Goal: Task Accomplishment & Management: Use online tool/utility

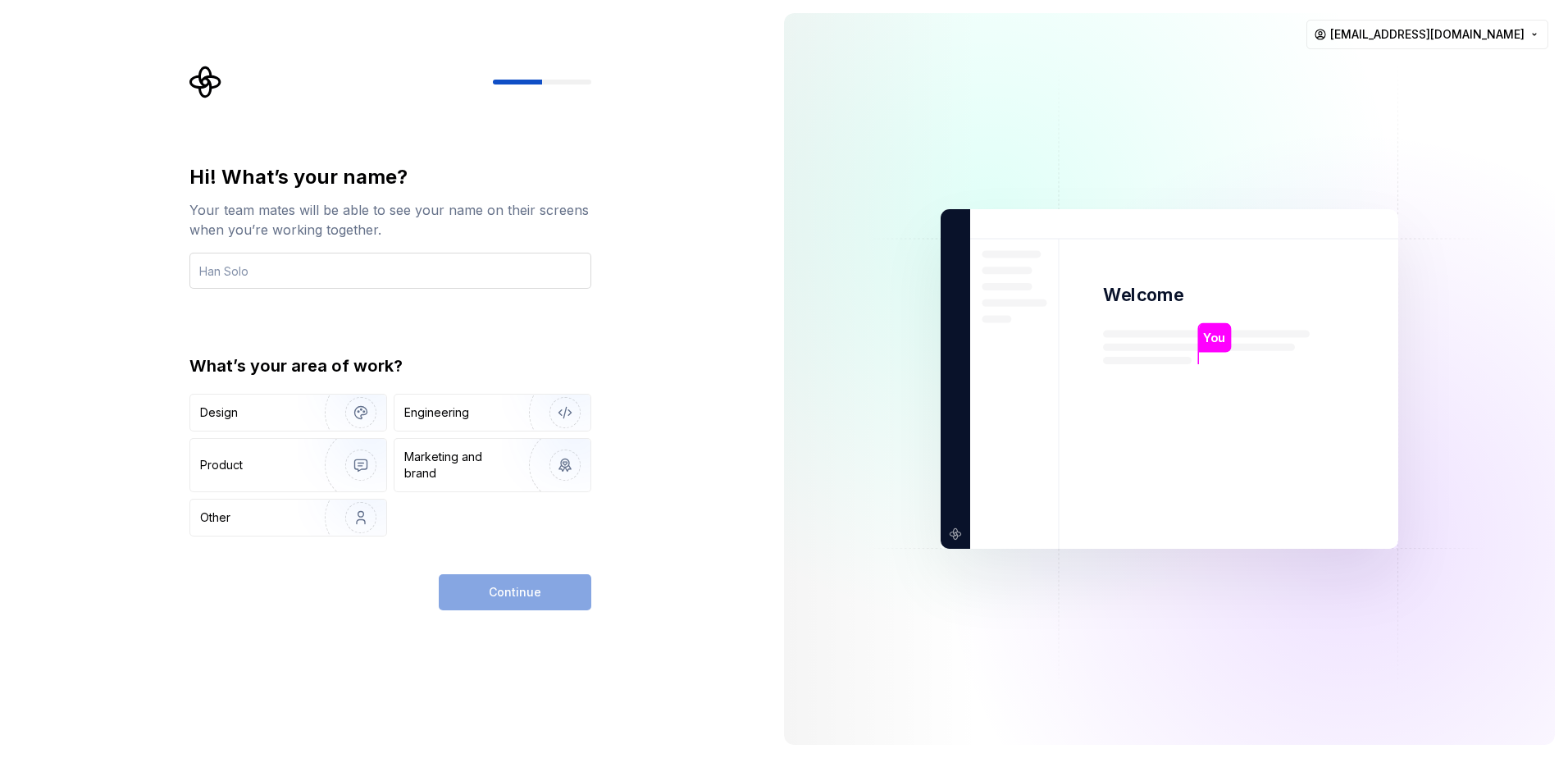
click at [403, 269] on input "text" at bounding box center [390, 271] width 402 height 37
type input "[PERSON_NAME]"
click at [450, 420] on div "Engineering" at bounding box center [436, 412] width 65 height 16
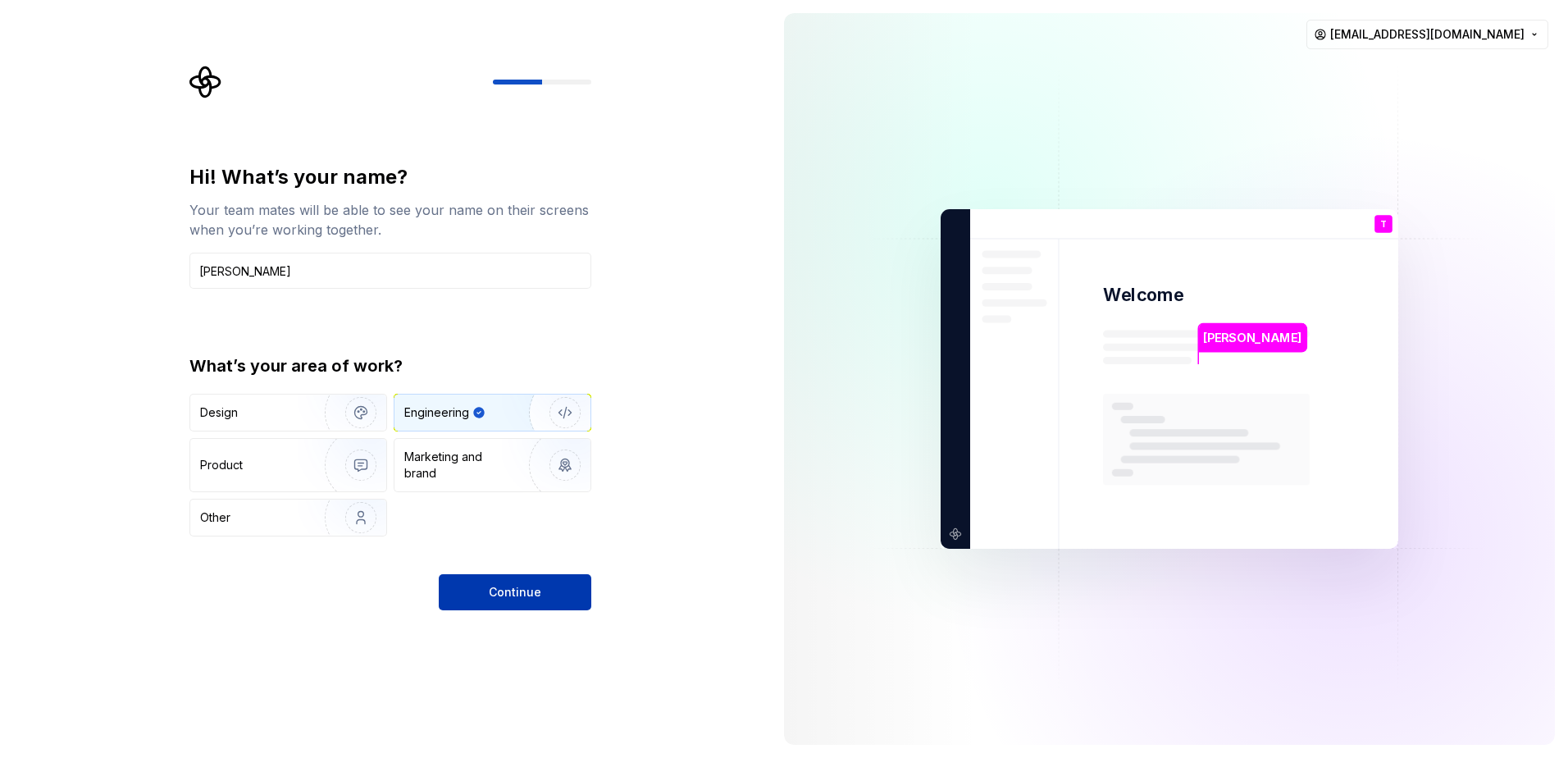
click at [512, 604] on button "Continue" at bounding box center [515, 592] width 152 height 37
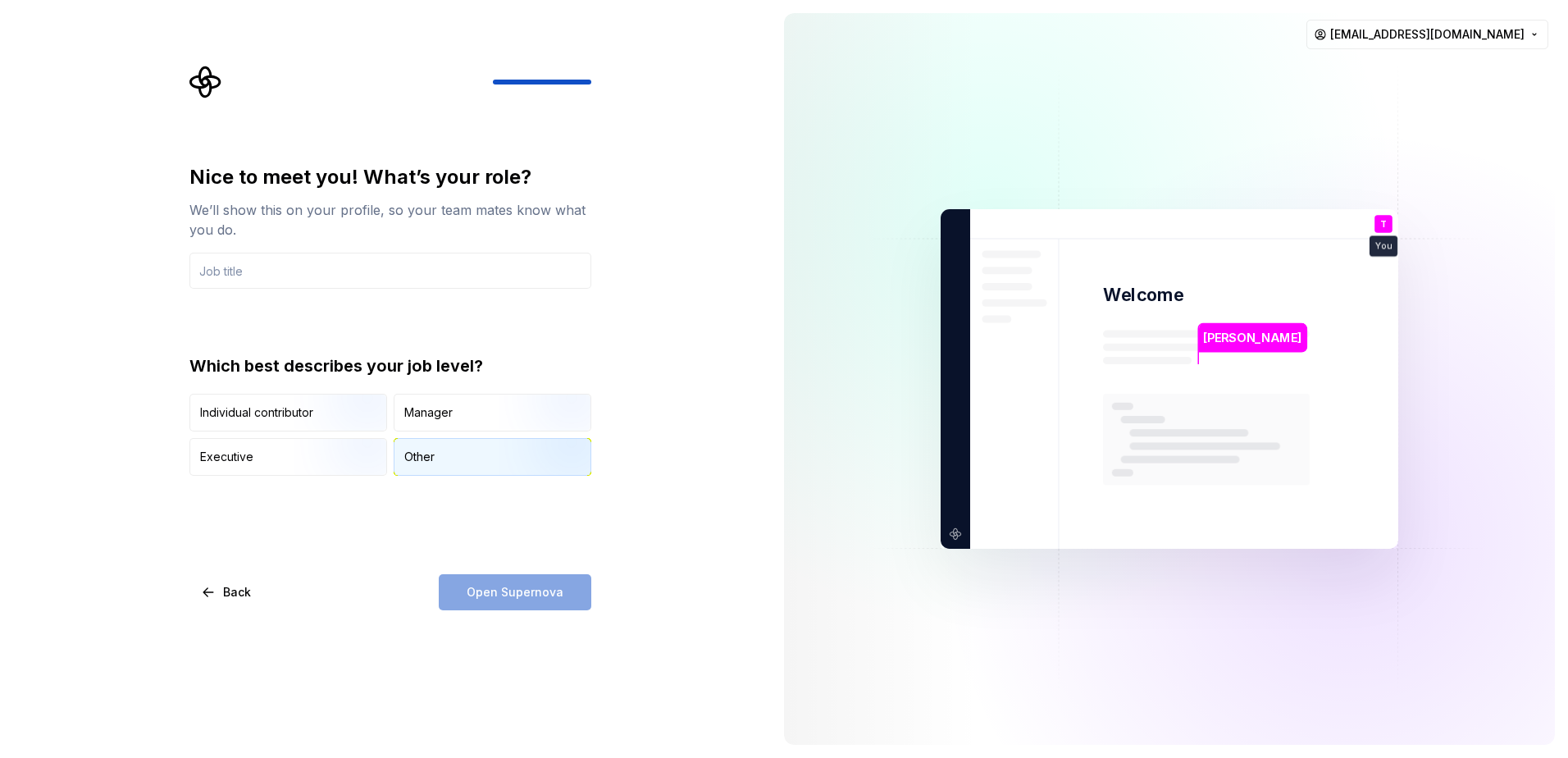
click at [410, 453] on div "Other" at bounding box center [419, 457] width 30 height 16
click at [297, 272] on input "text" at bounding box center [390, 271] width 402 height 37
type input "E"
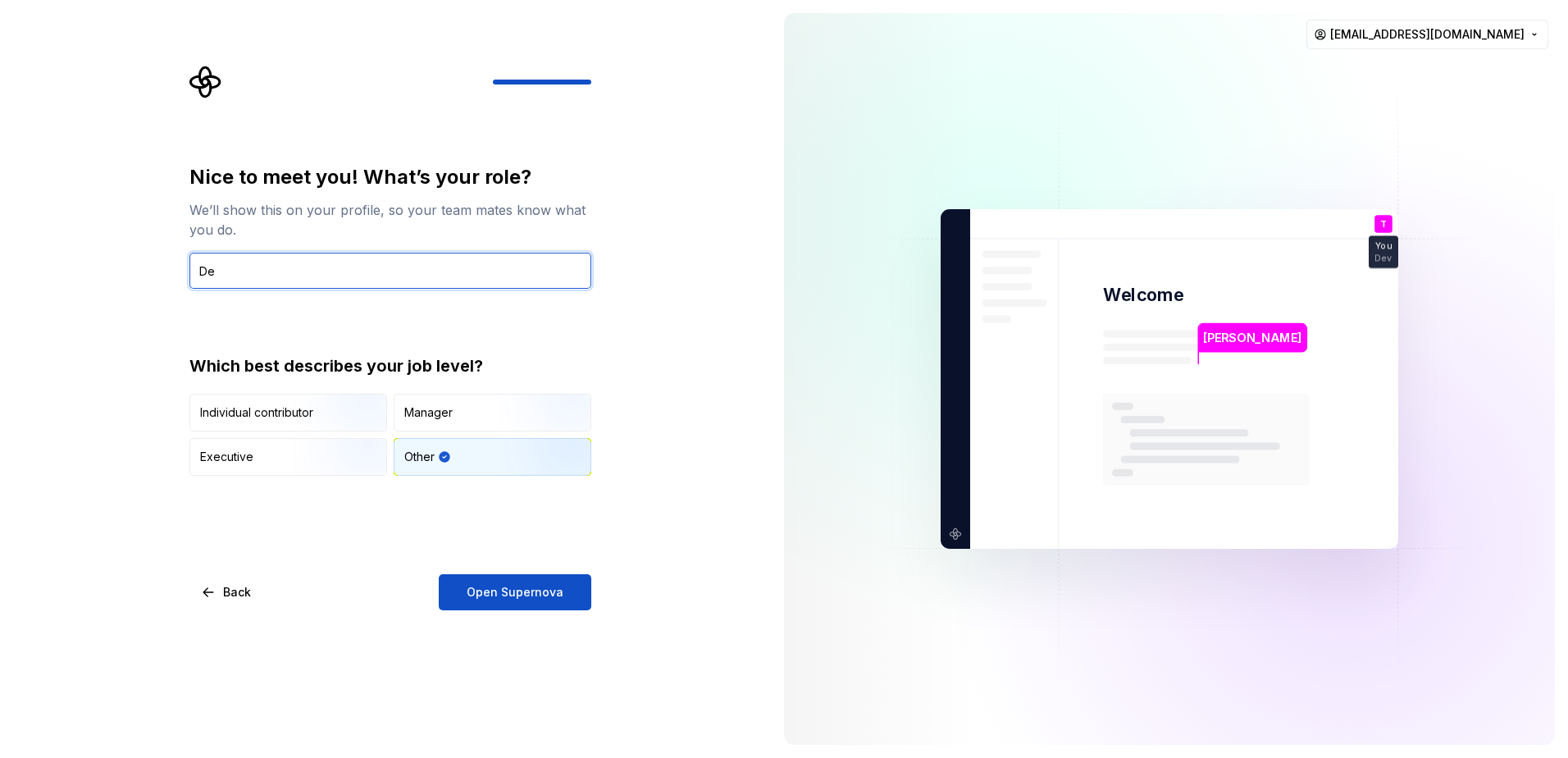
type input "D"
type input "Software Engineer"
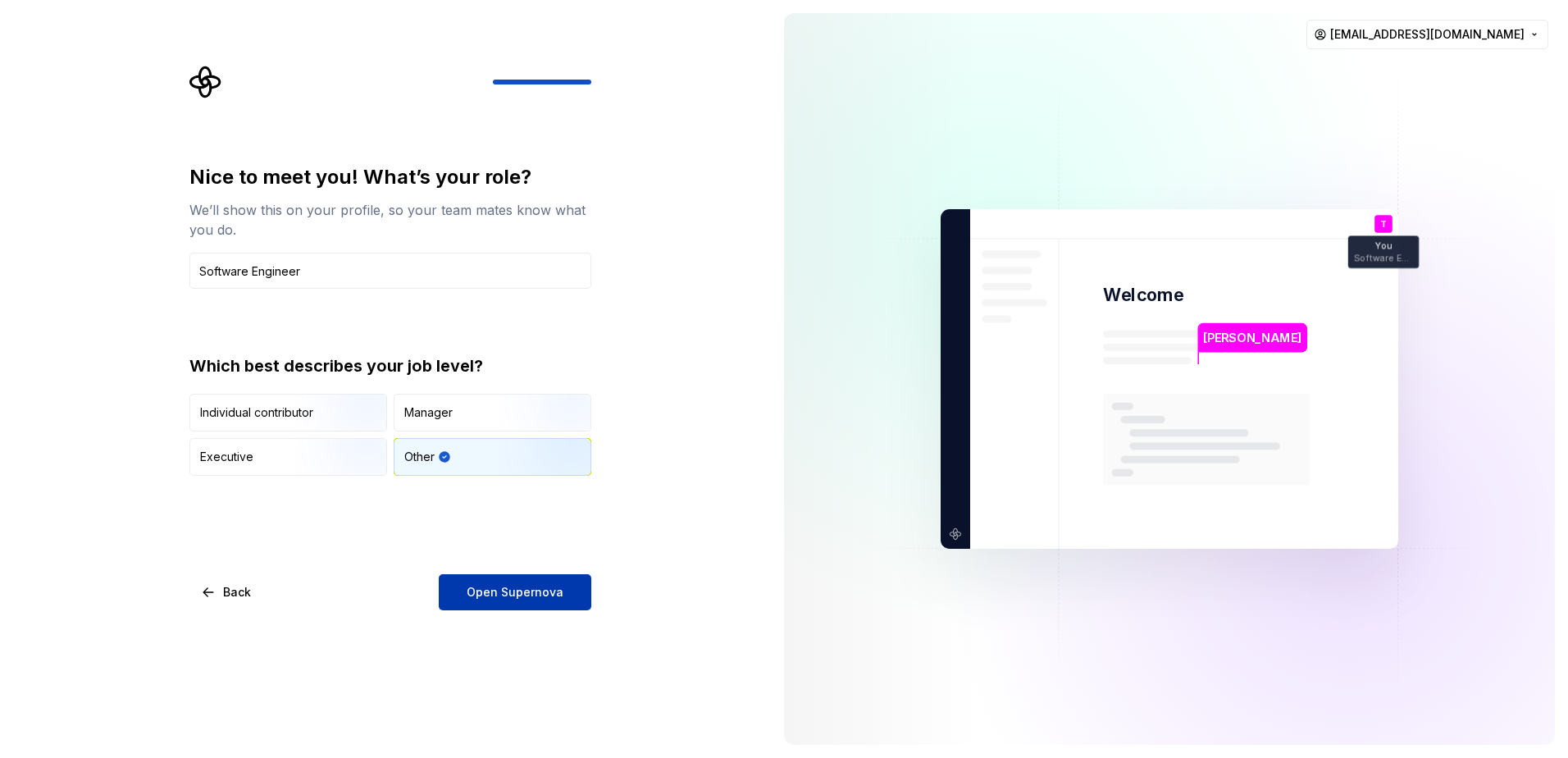
click at [504, 603] on button "Open Supernova" at bounding box center [515, 592] width 152 height 37
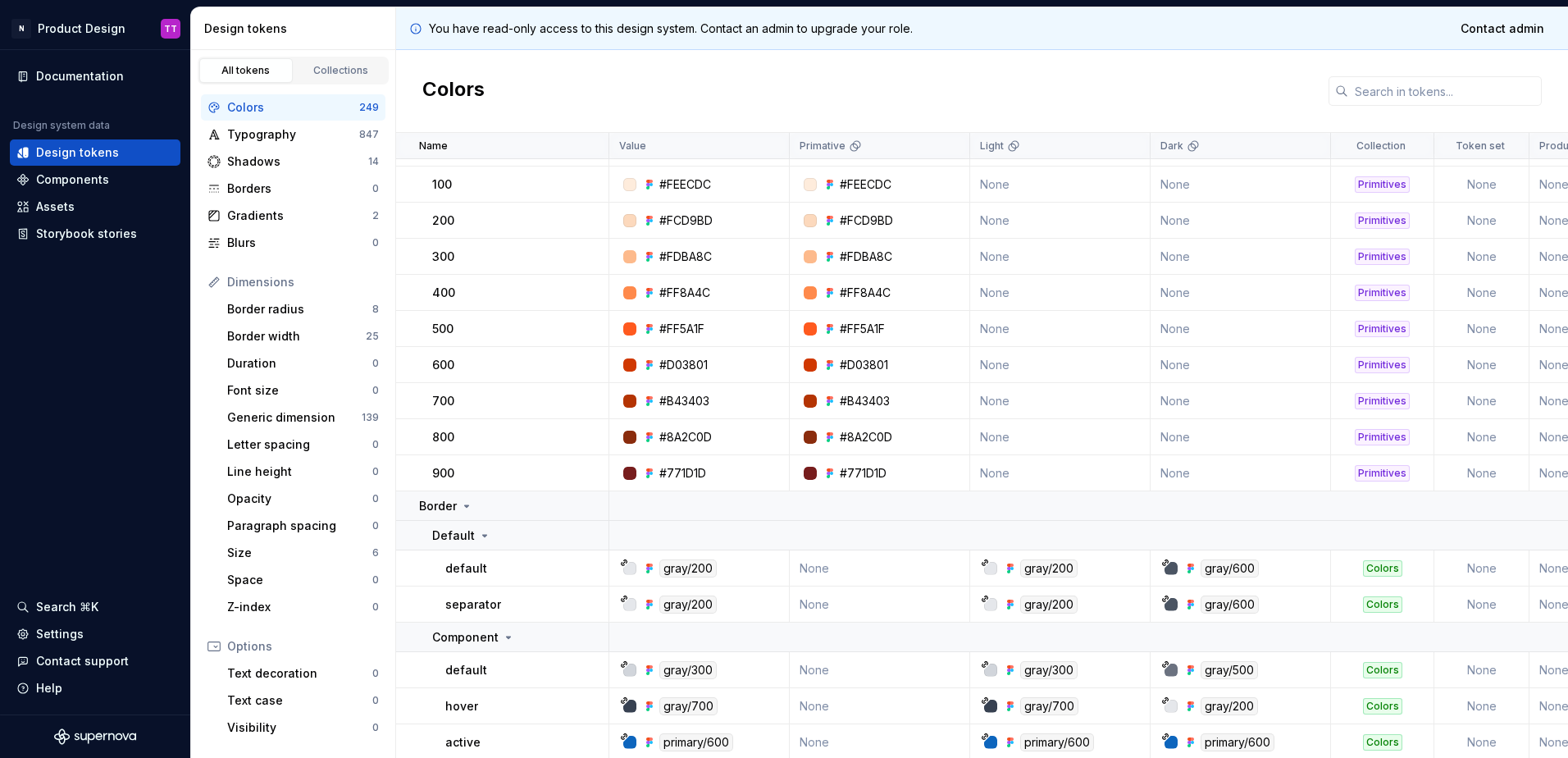
scroll to position [493, 0]
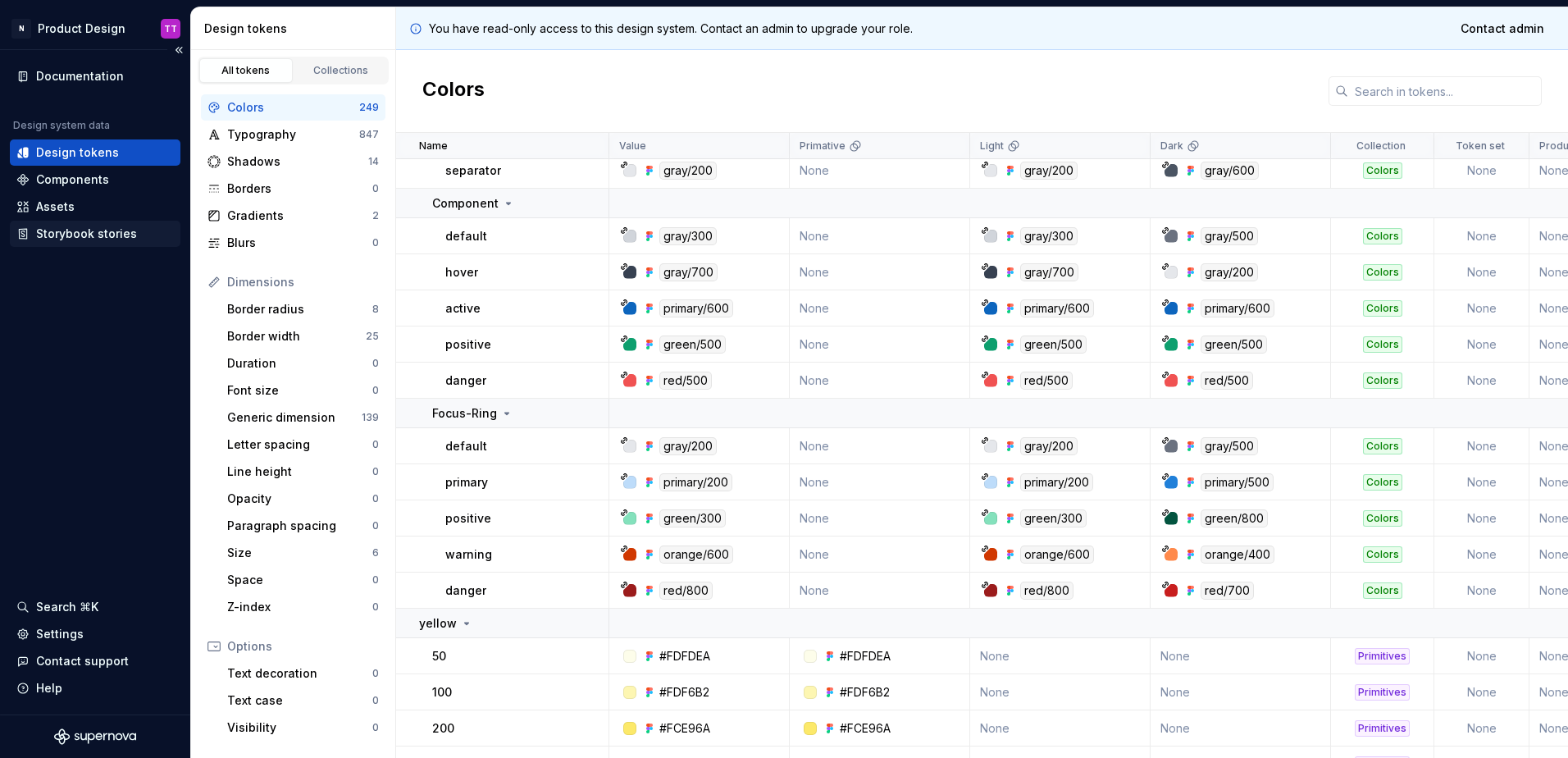
click at [120, 233] on div "Storybook stories" at bounding box center [86, 233] width 101 height 16
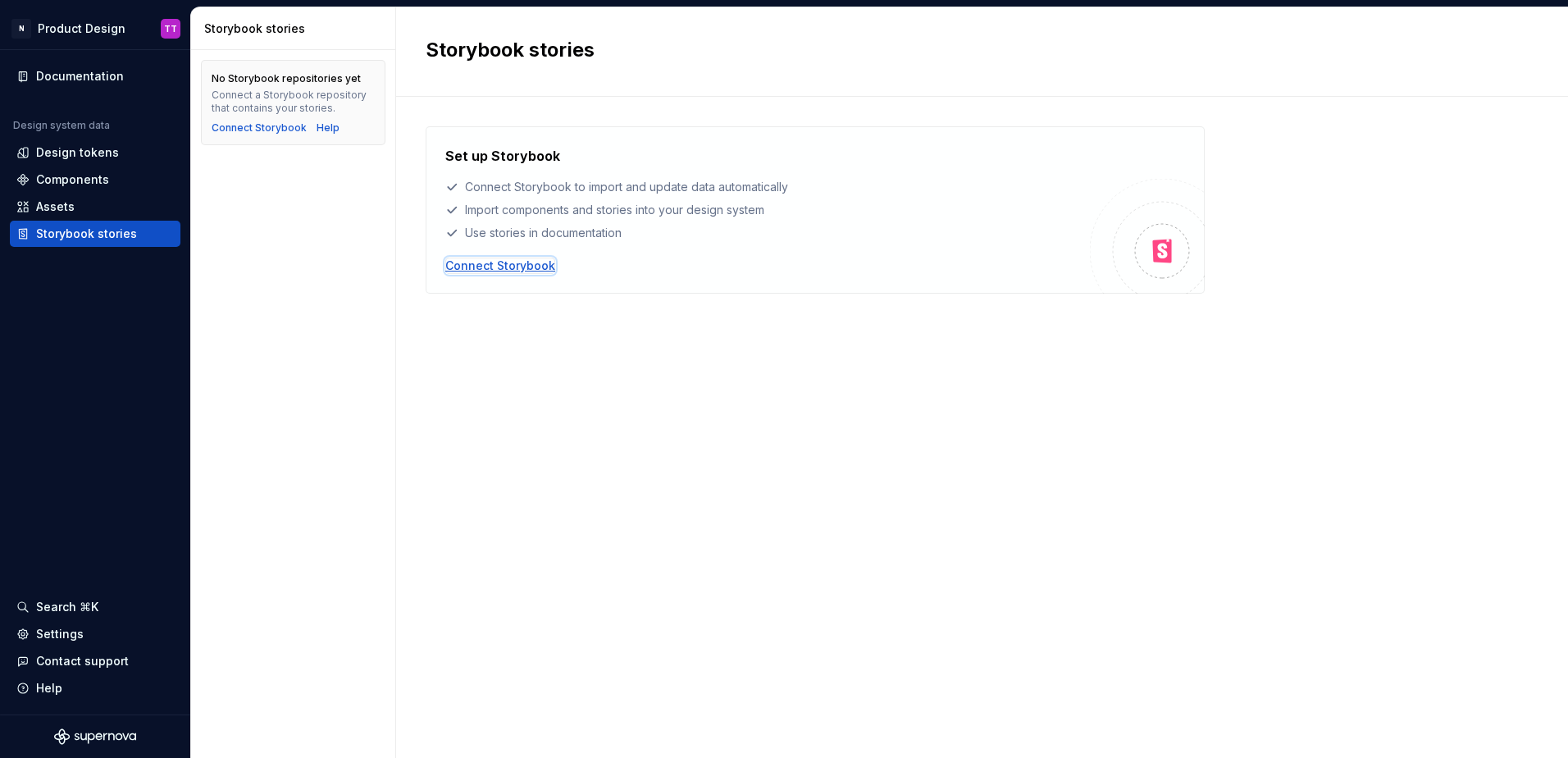
click at [512, 271] on div "Connect Storybook" at bounding box center [500, 265] width 110 height 16
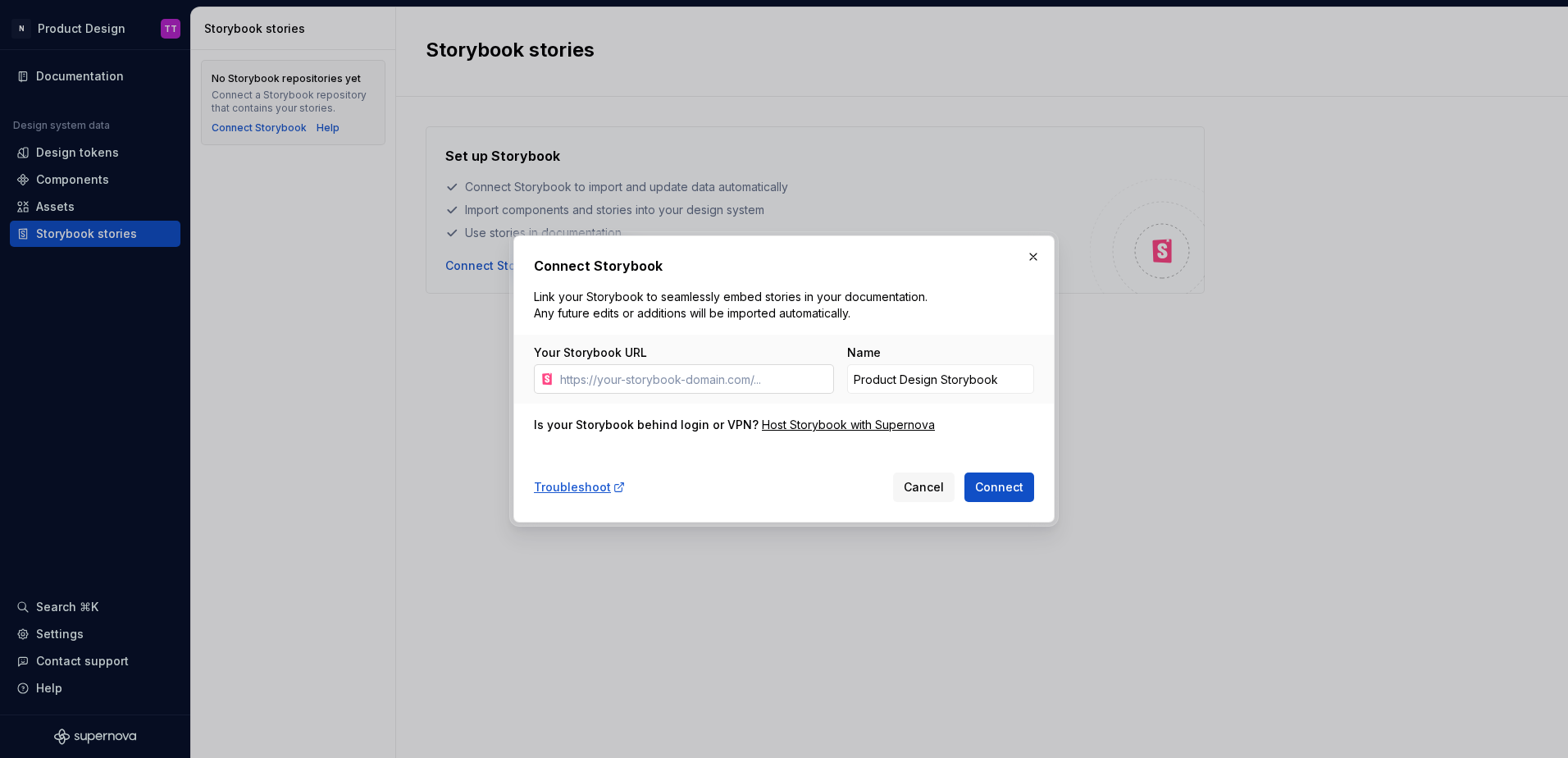
click at [686, 386] on input "Your Storybook URL" at bounding box center [694, 379] width 280 height 29
